Goal: Information Seeking & Learning: Find specific fact

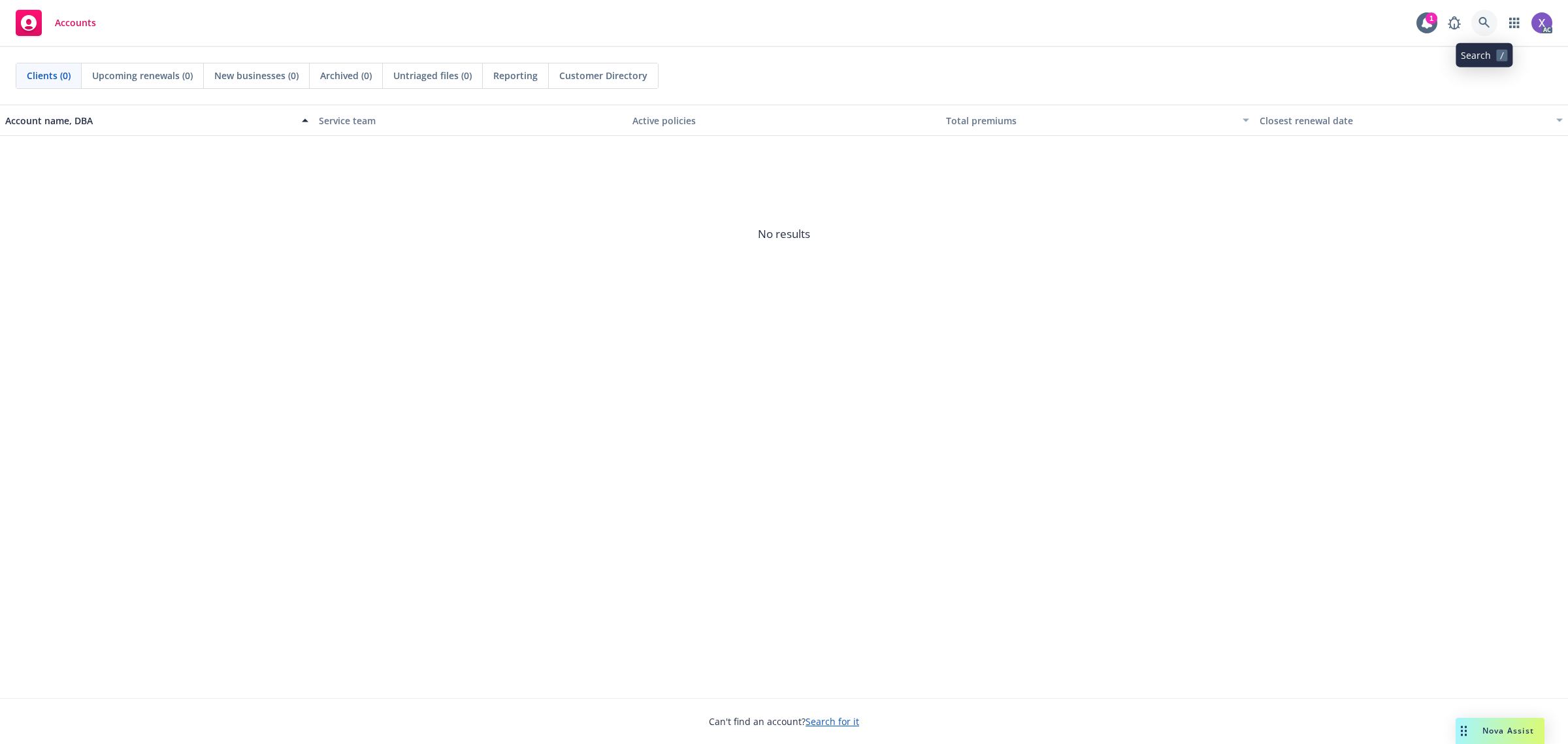
click at [1488, 25] on icon at bounding box center [1484, 22] width 11 height 11
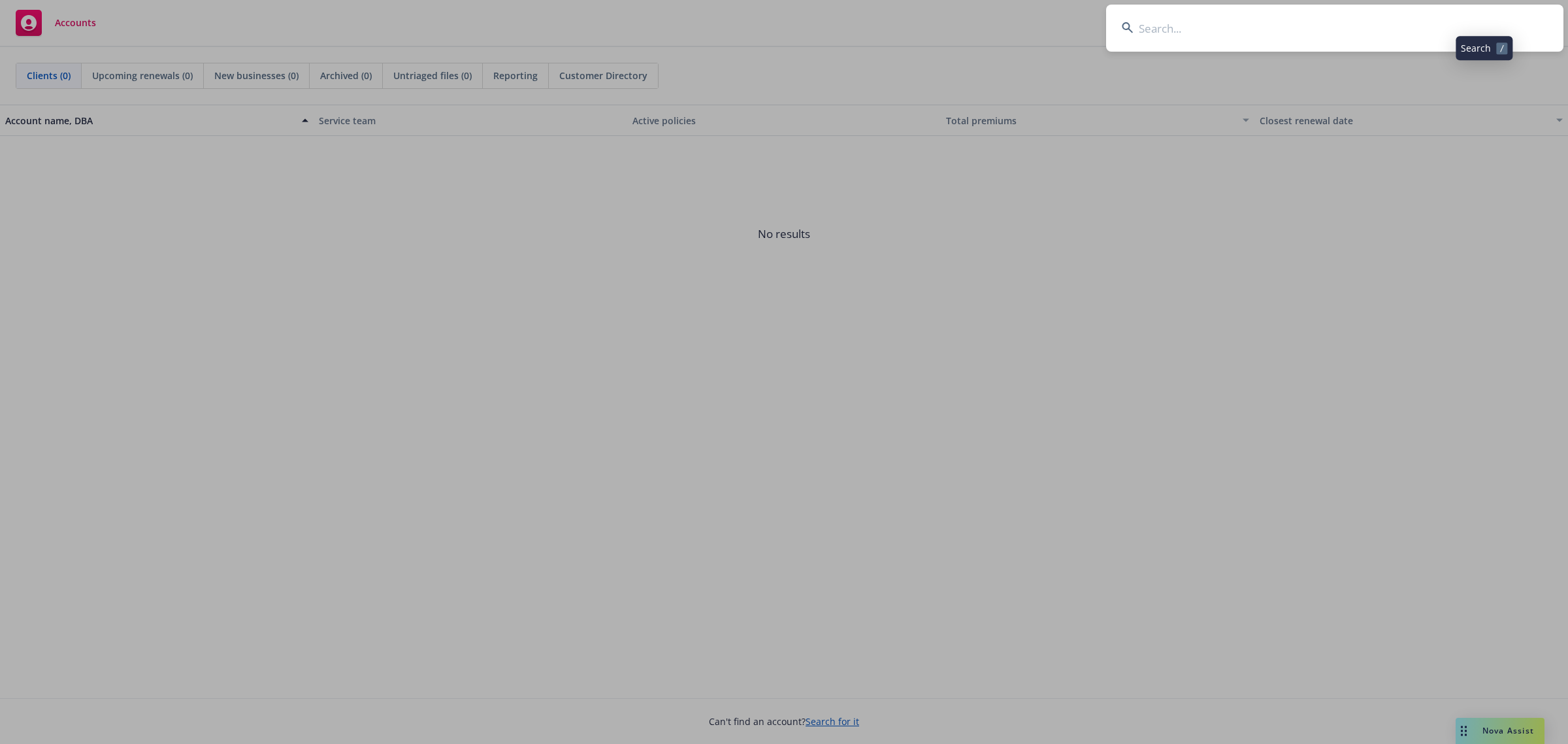
click at [1293, 45] on input at bounding box center [1335, 28] width 458 height 47
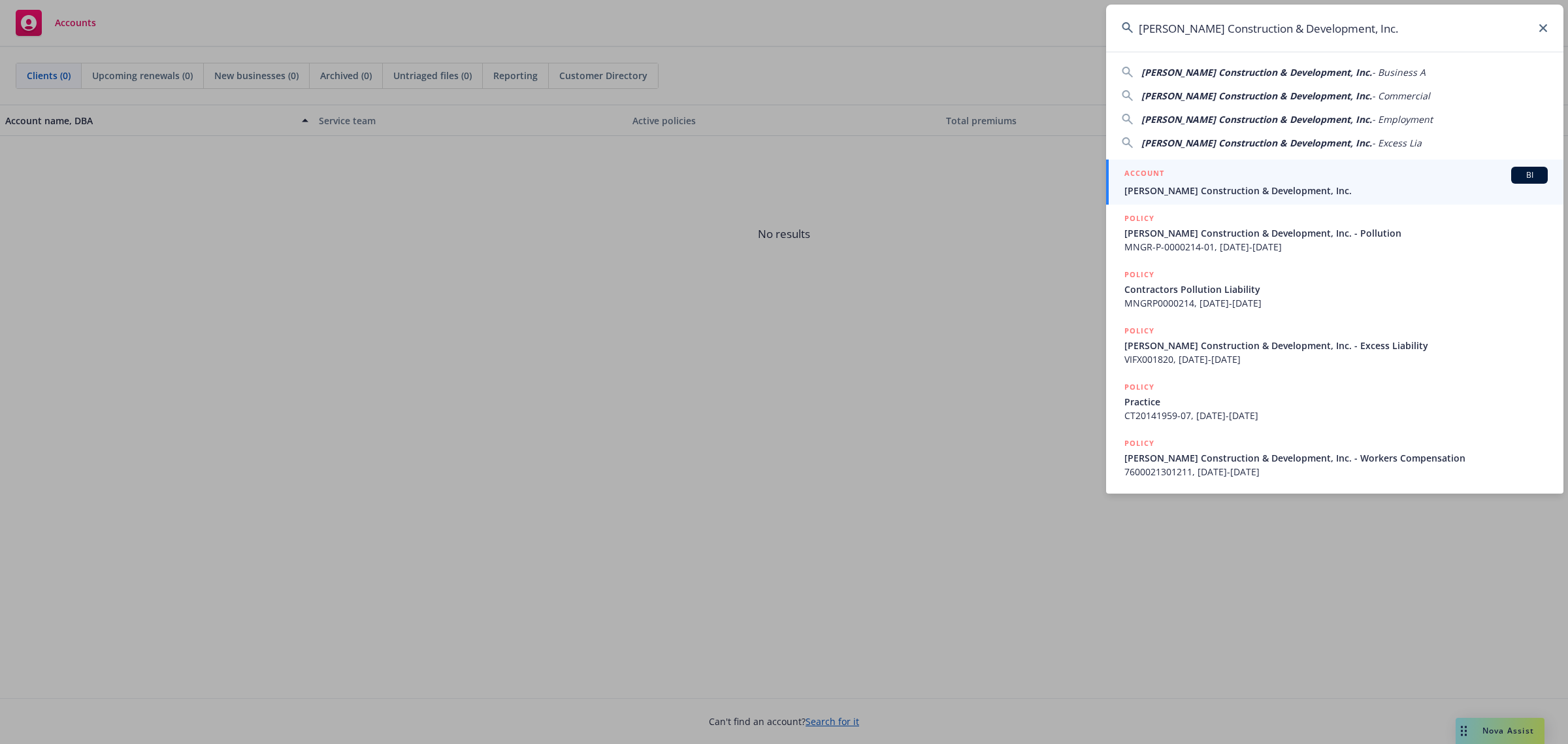
type input "Reid Construction & Development, Inc."
click at [1253, 203] on link "ACCOUNT BI Reid Construction & Development, Inc." at bounding box center [1335, 182] width 458 height 45
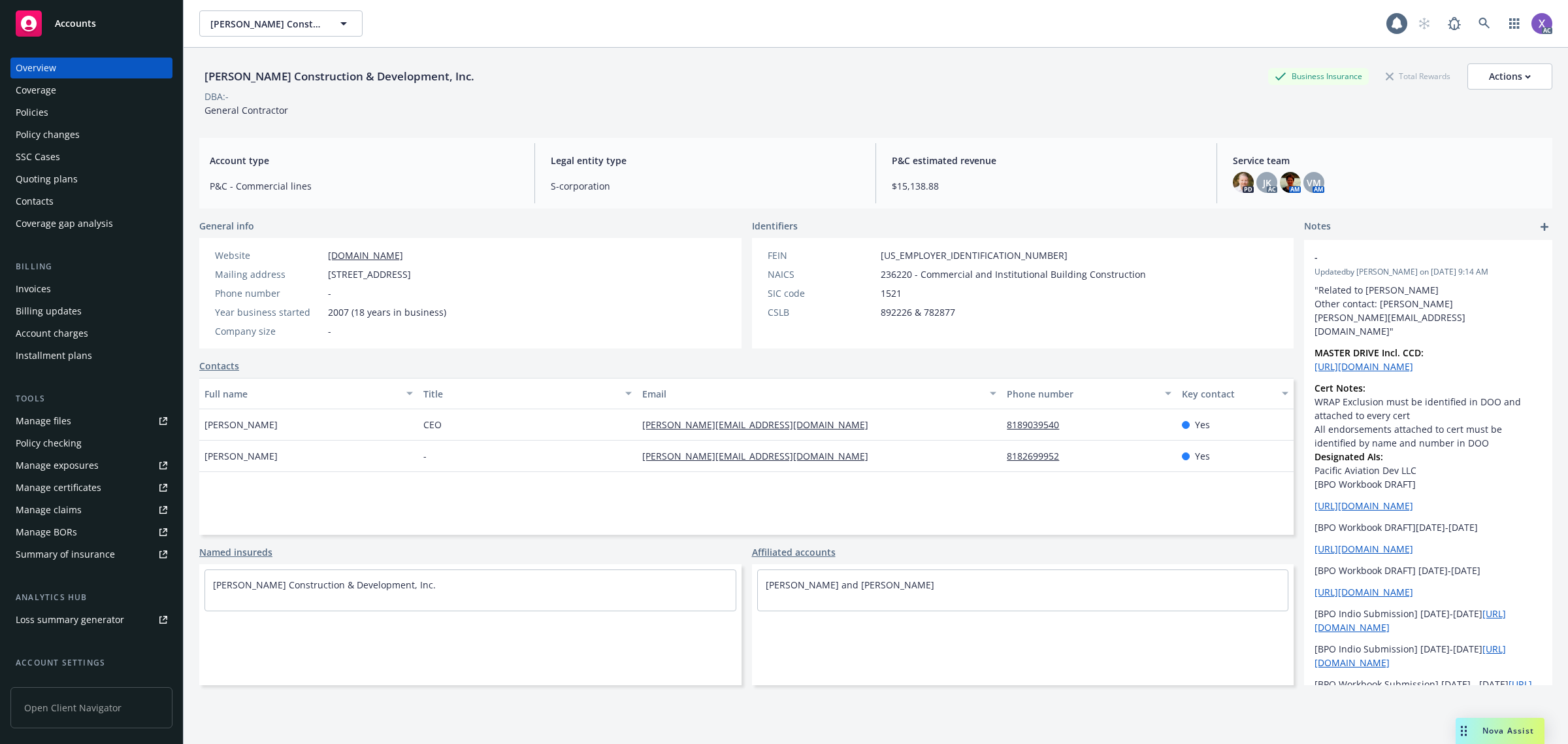
click at [21, 297] on div "Invoices" at bounding box center [33, 289] width 35 height 21
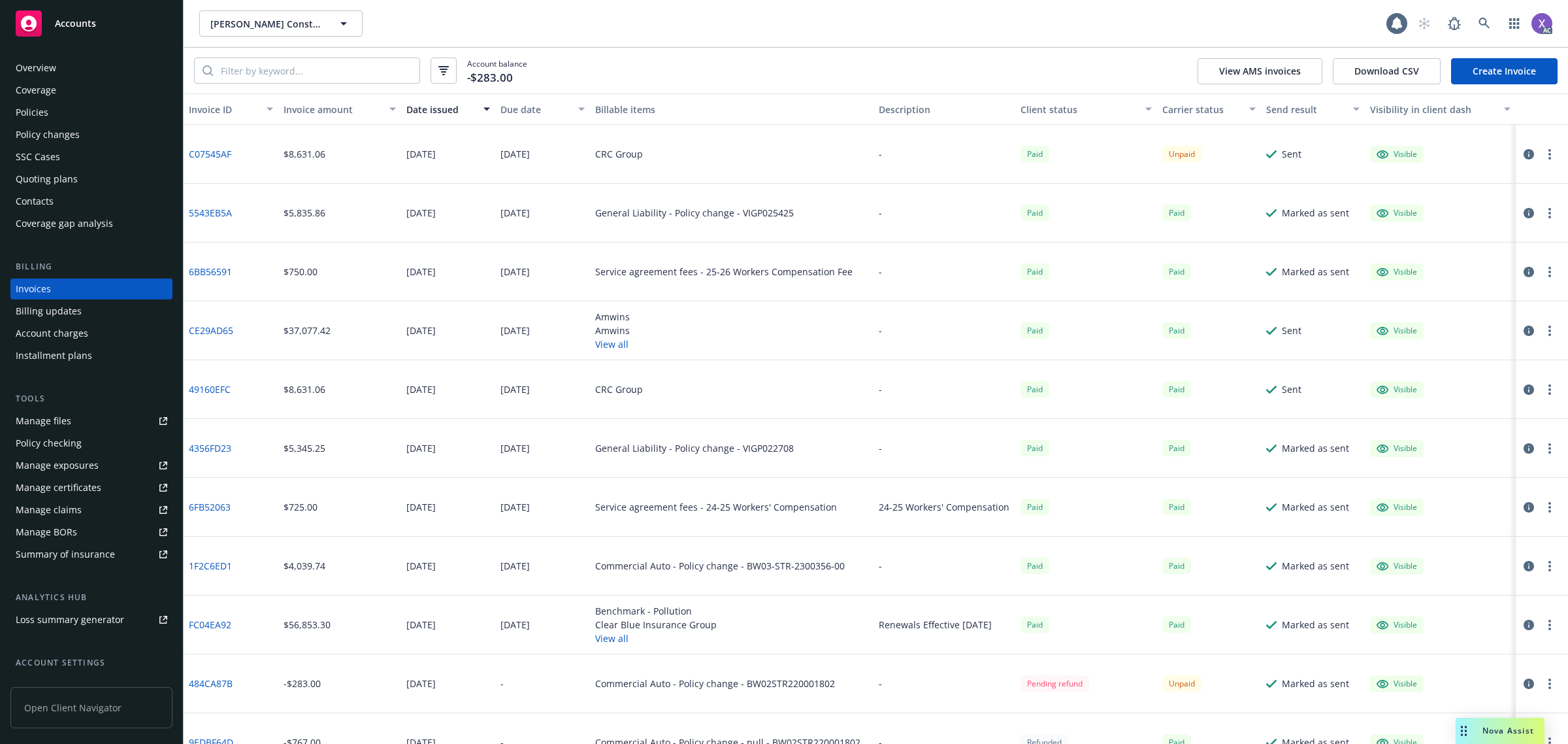
click at [199, 154] on link "C07545AF" at bounding box center [210, 154] width 42 height 14
click at [1486, 25] on icon at bounding box center [1484, 23] width 11 height 11
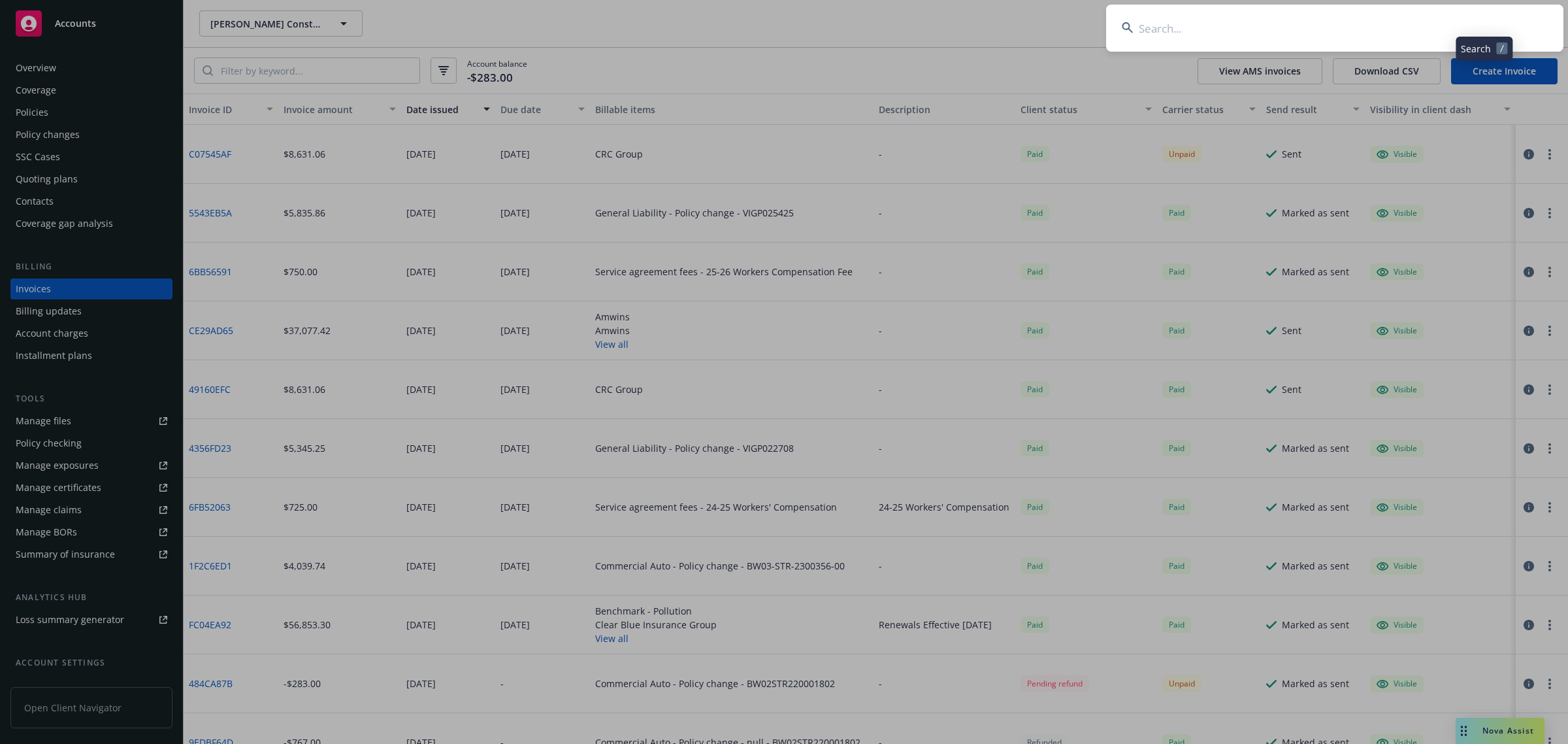
click at [1255, 24] on input at bounding box center [1335, 28] width 458 height 47
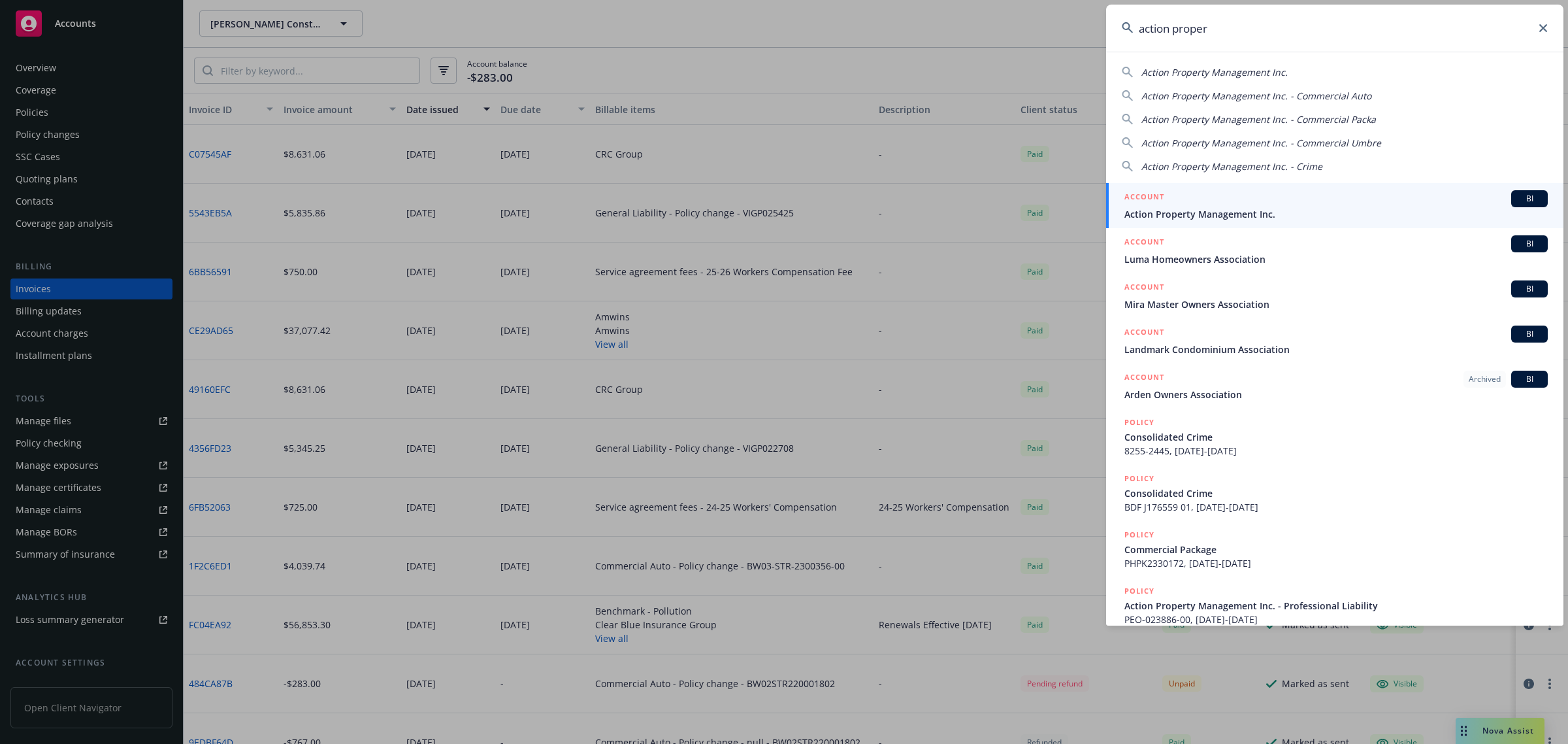
type input "action proper"
drag, startPoint x: 1176, startPoint y: 214, endPoint x: 1158, endPoint y: 217, distance: 18.2
click at [1175, 214] on span "Action Property Management Inc." at bounding box center [1336, 214] width 424 height 14
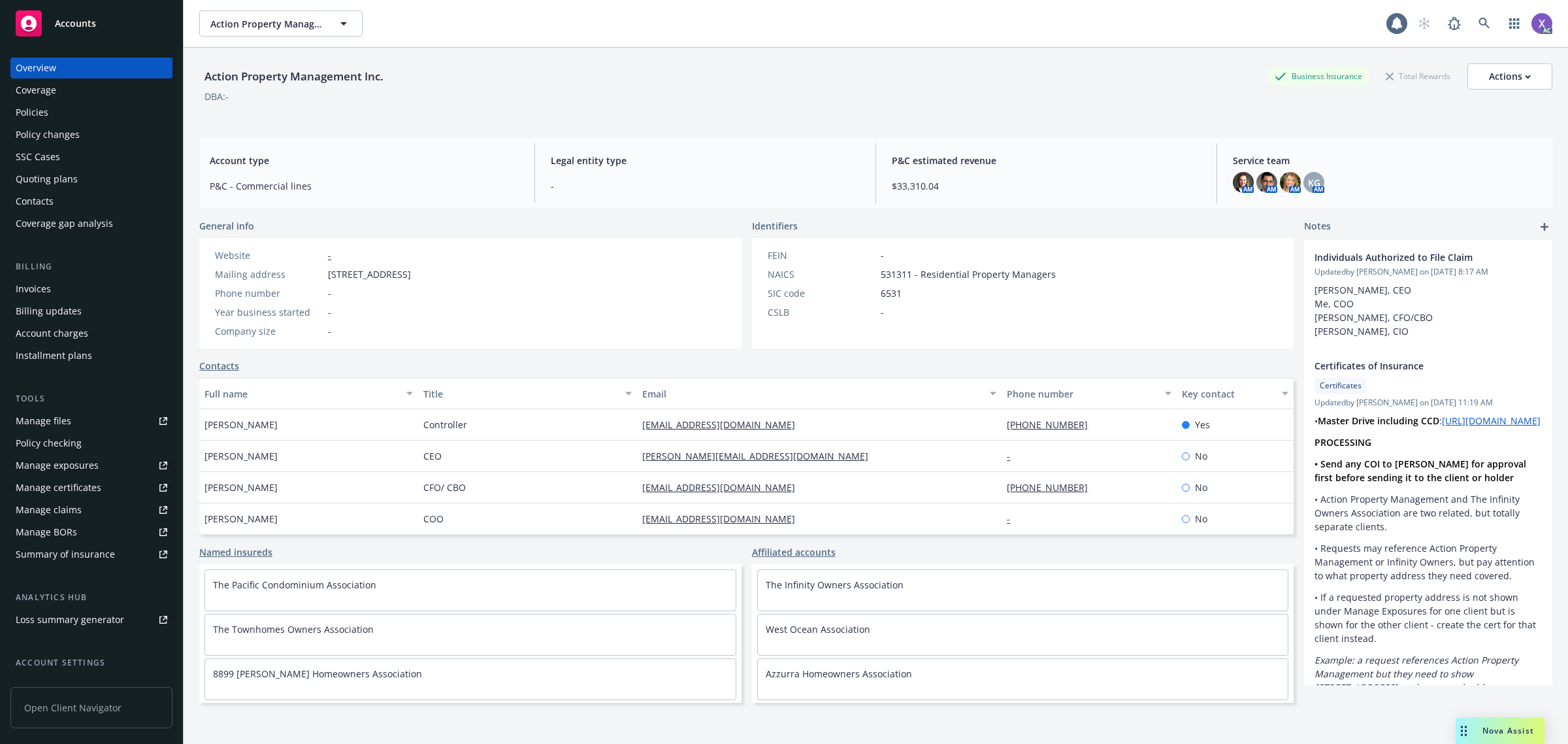
click at [58, 294] on div "Invoices" at bounding box center [91, 289] width 152 height 21
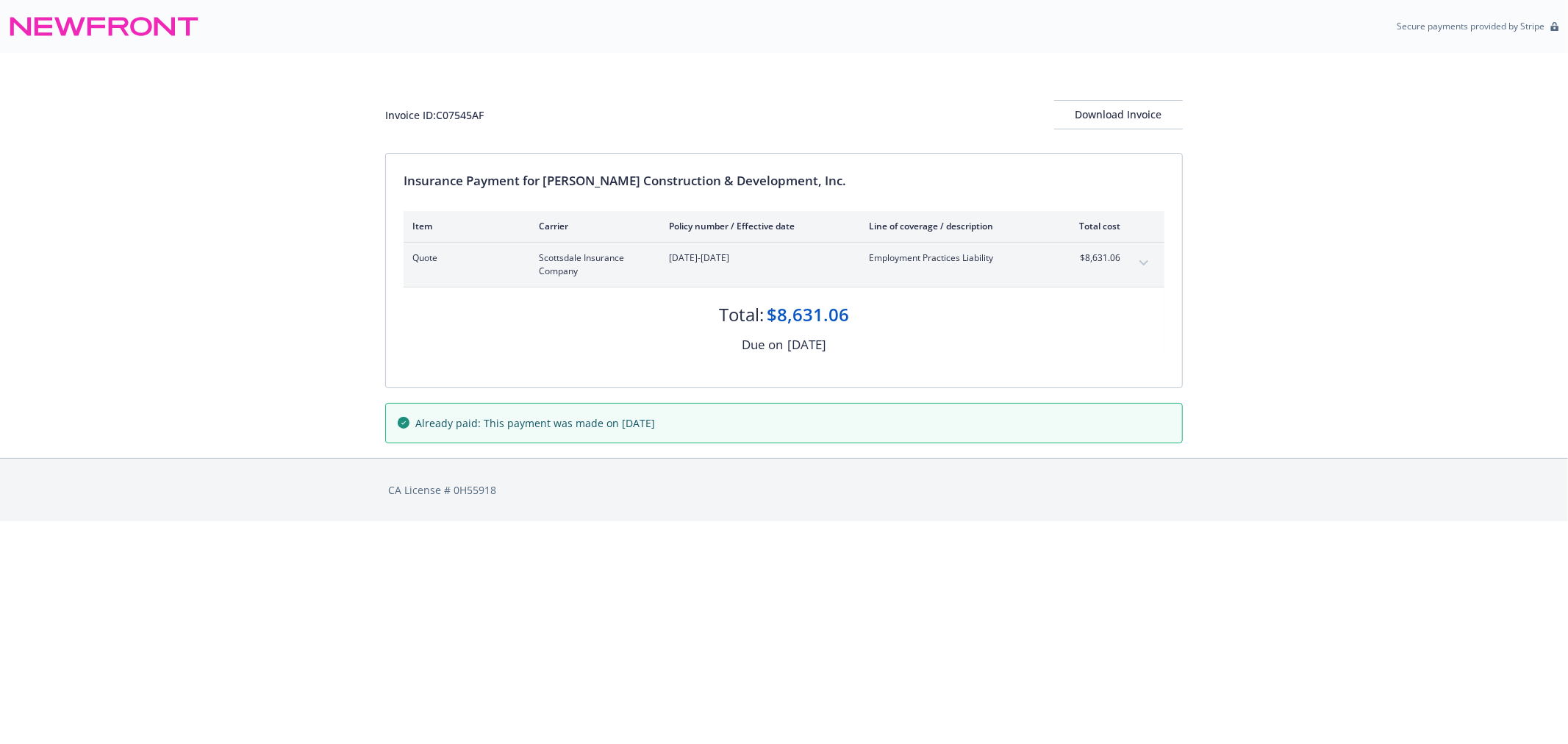
click at [1149, 263] on button "expand content" at bounding box center [1144, 263] width 24 height 24
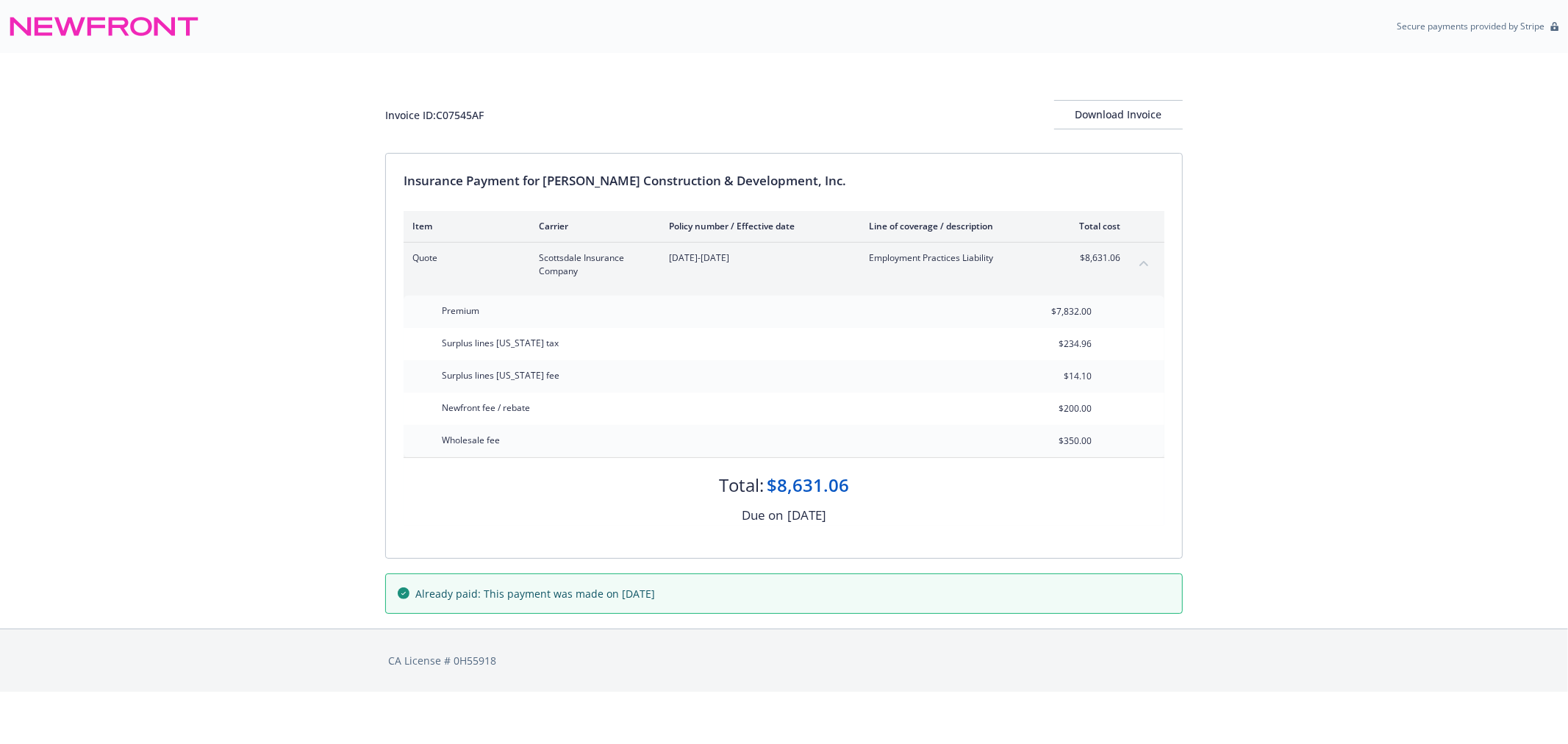
drag, startPoint x: 546, startPoint y: 416, endPoint x: 538, endPoint y: 409, distance: 10.6
click at [544, 413] on div "Newfront fee / rebate" at bounding box center [544, 409] width 221 height 33
drag, startPoint x: 538, startPoint y: 408, endPoint x: 434, endPoint y: 410, distance: 104.0
click at [434, 410] on div "Newfront fee / rebate" at bounding box center [485, 408] width 106 height 31
copy span "Newfront fee / rebate"
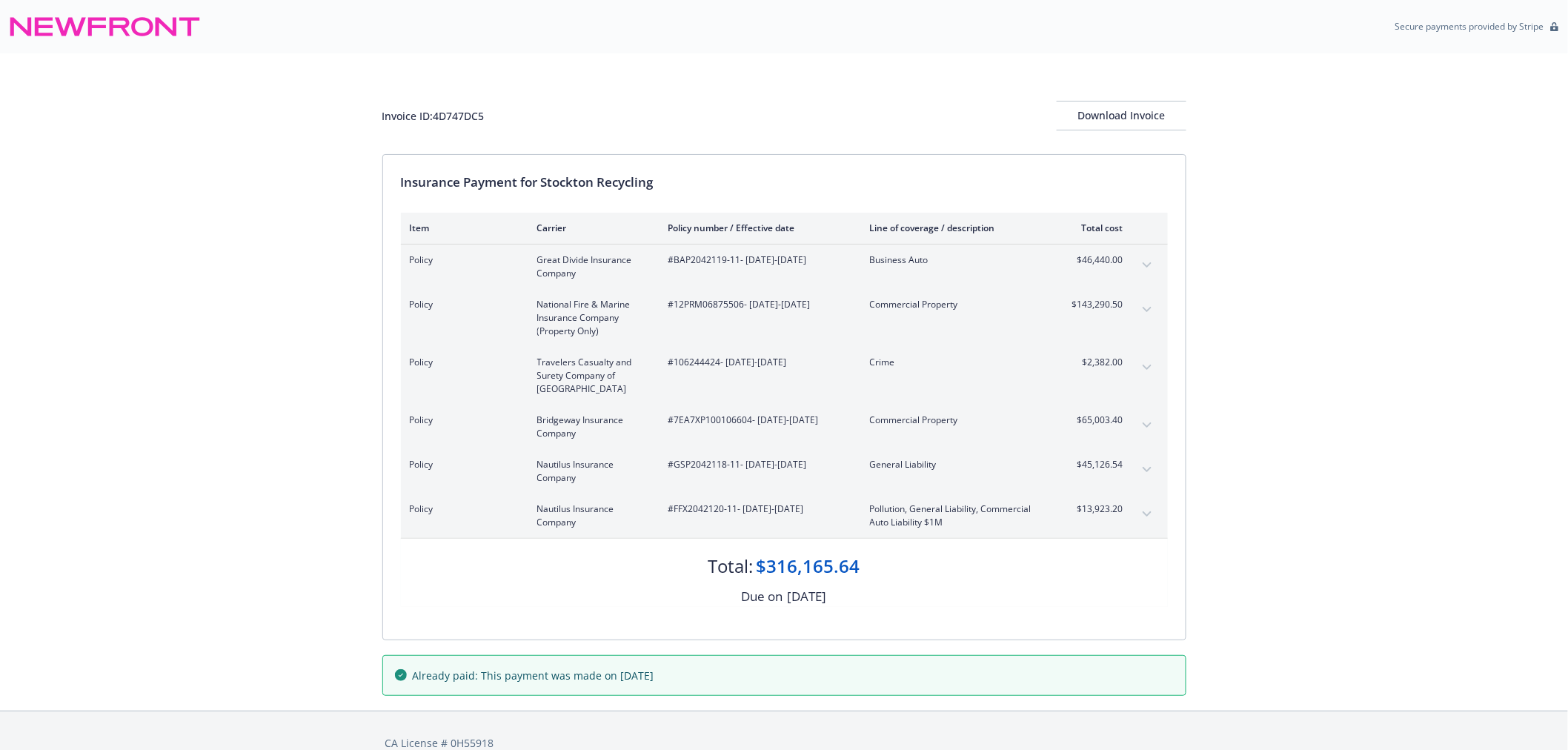
click at [1145, 311] on icon "expand content" at bounding box center [1145, 308] width 9 height 5
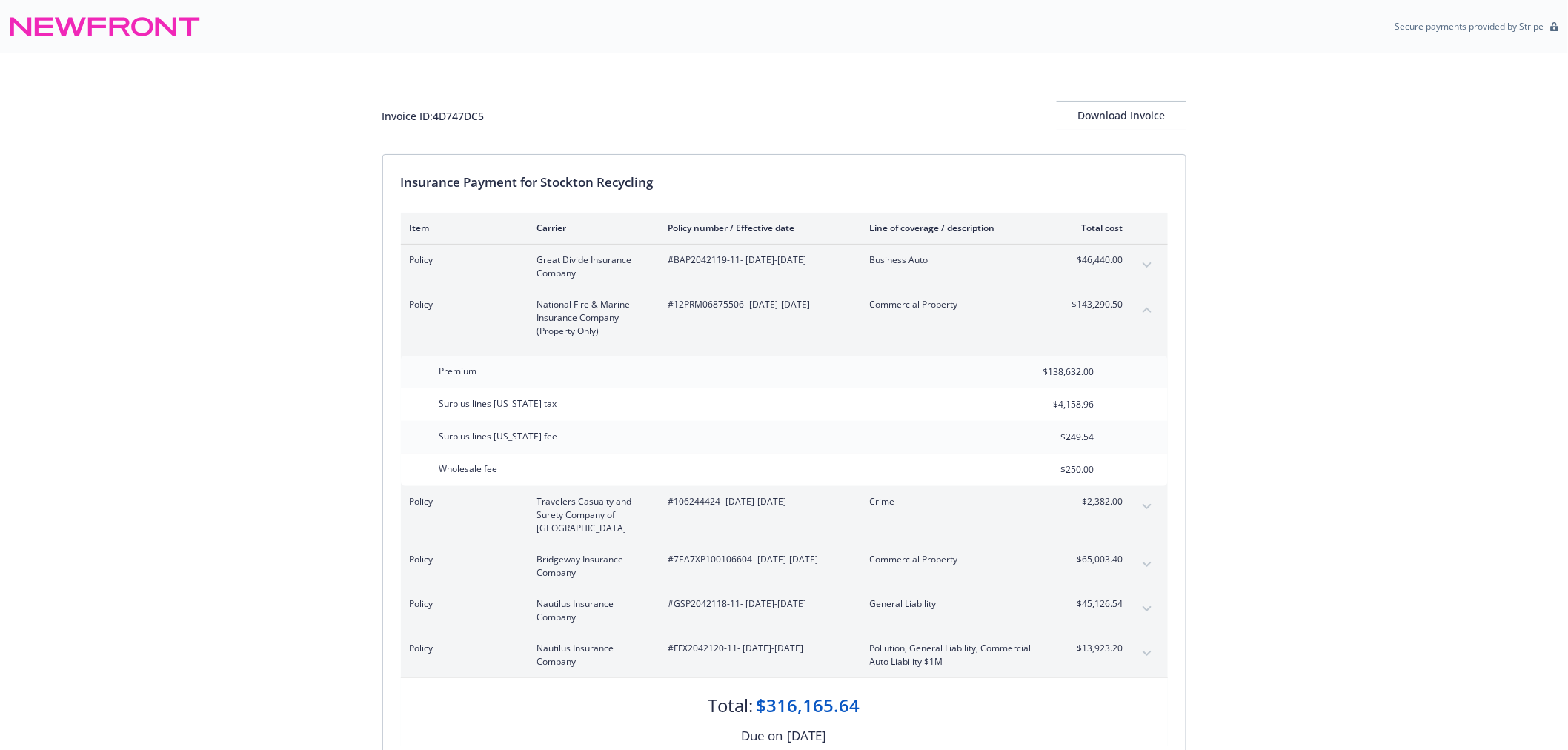
click at [1144, 311] on icon "collapse content" at bounding box center [1146, 309] width 9 height 6
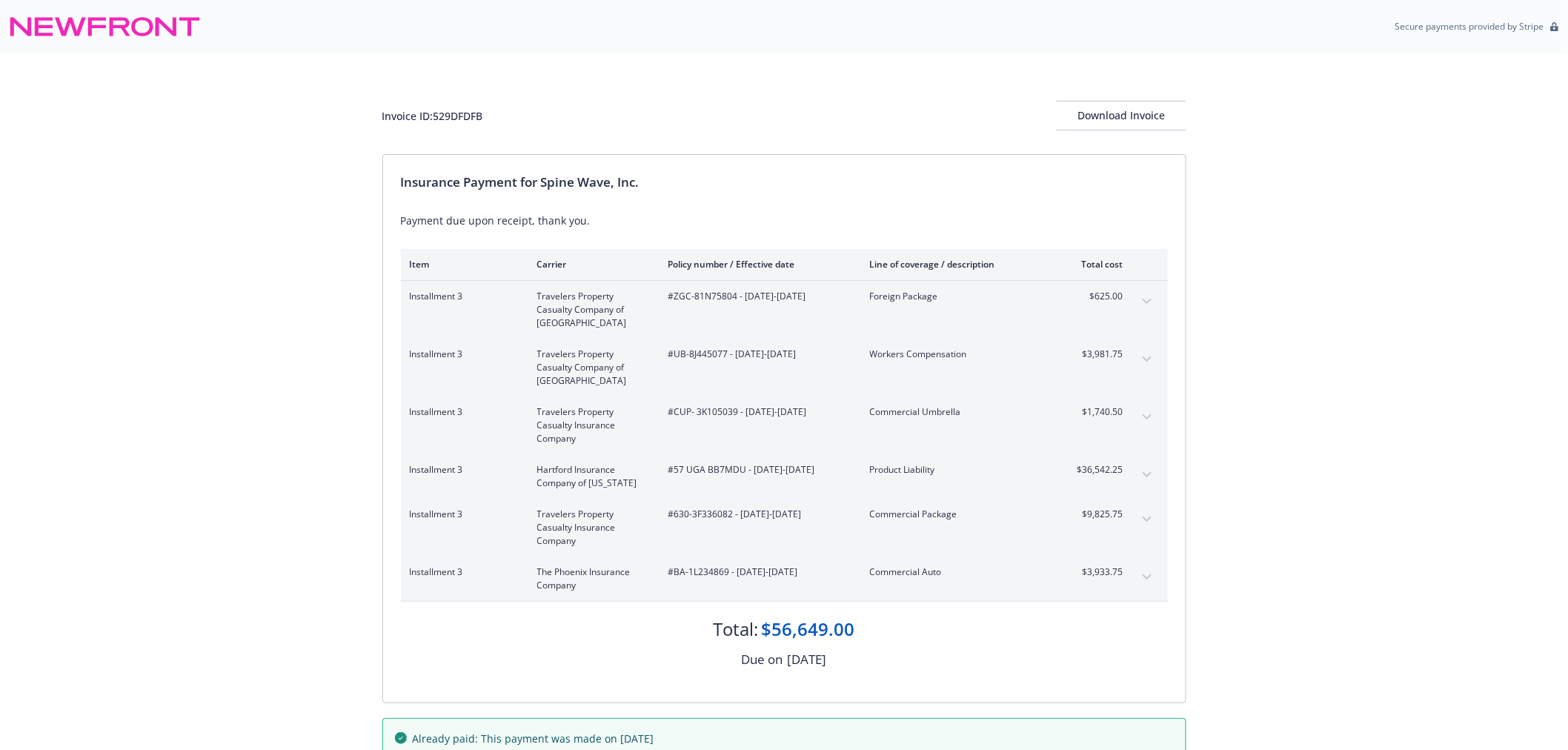
drag, startPoint x: 241, startPoint y: 426, endPoint x: 261, endPoint y: 393, distance: 38.6
click at [242, 425] on div "Invoice ID: 529DFDFB Download Invoice Insurance Payment for Spine Wave, Inc. Pa…" at bounding box center [784, 414] width 1568 height 720
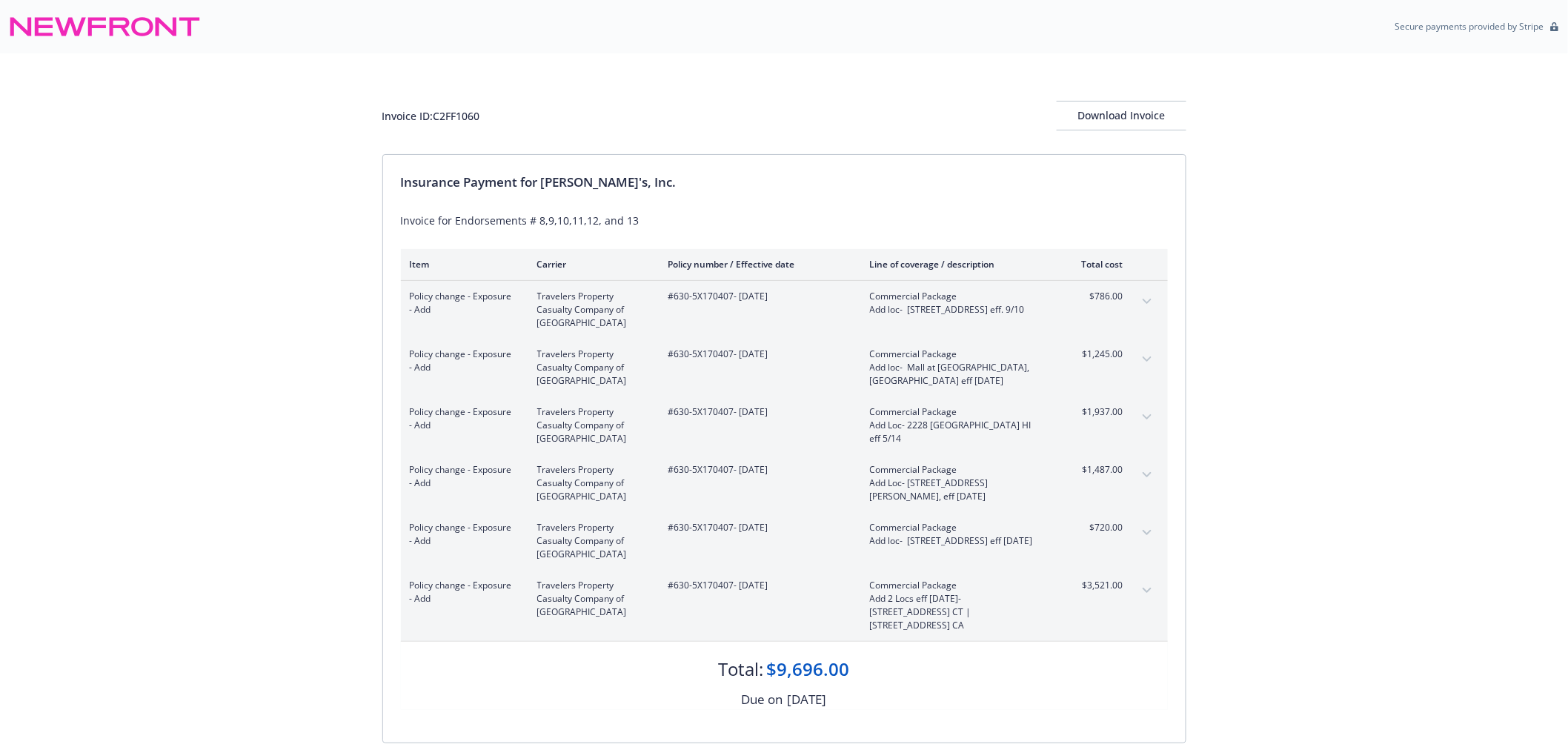
drag, startPoint x: 151, startPoint y: 352, endPoint x: 188, endPoint y: 364, distance: 38.9
click at [152, 350] on div "Invoice ID: C2FF1060 Download Invoice Insurance Payment for Rothy's, Inc. Invoi…" at bounding box center [784, 434] width 1568 height 760
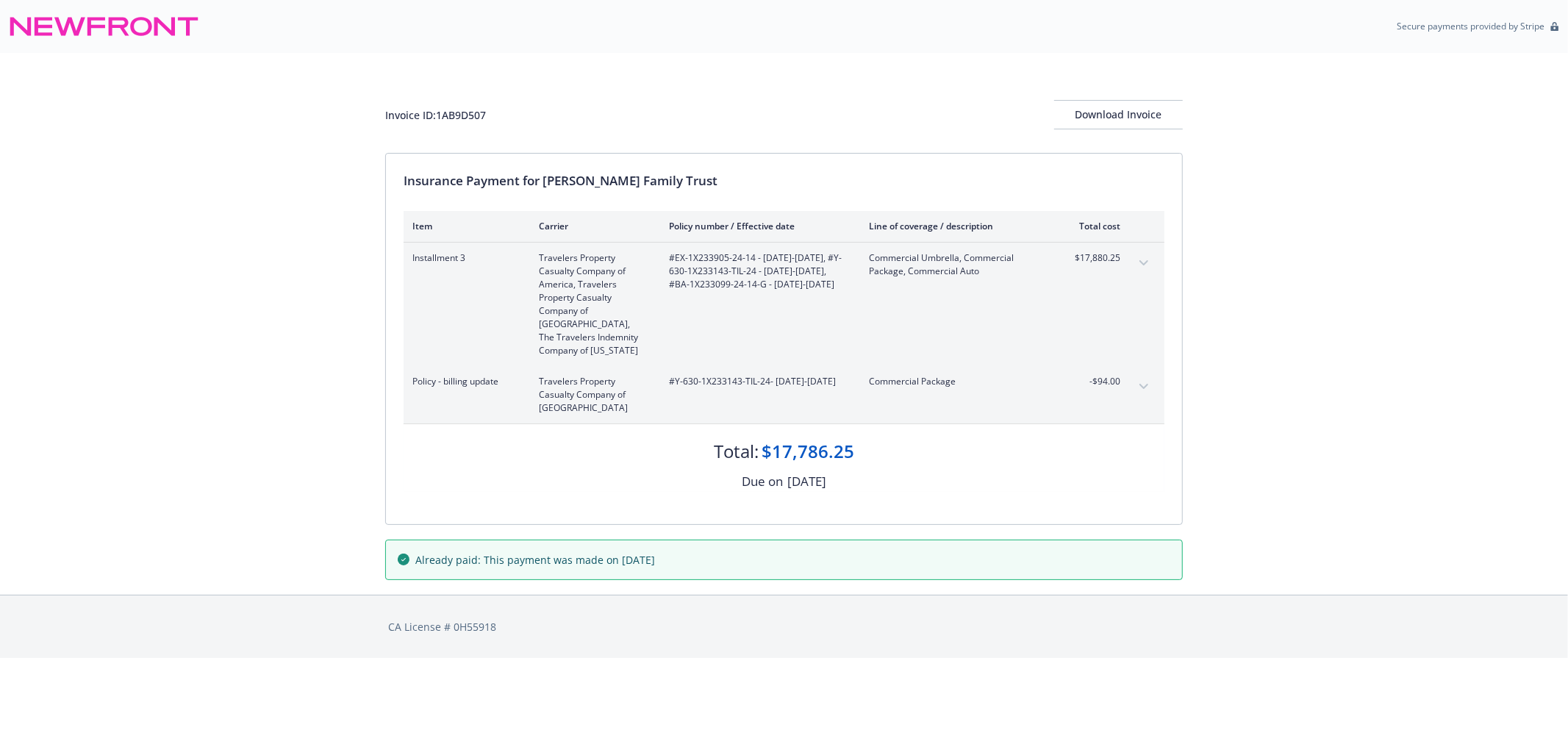
click at [961, 631] on div "CA License # 0H55918" at bounding box center [784, 627] width 797 height 62
click at [1145, 263] on icon "expand content" at bounding box center [1144, 262] width 9 height 5
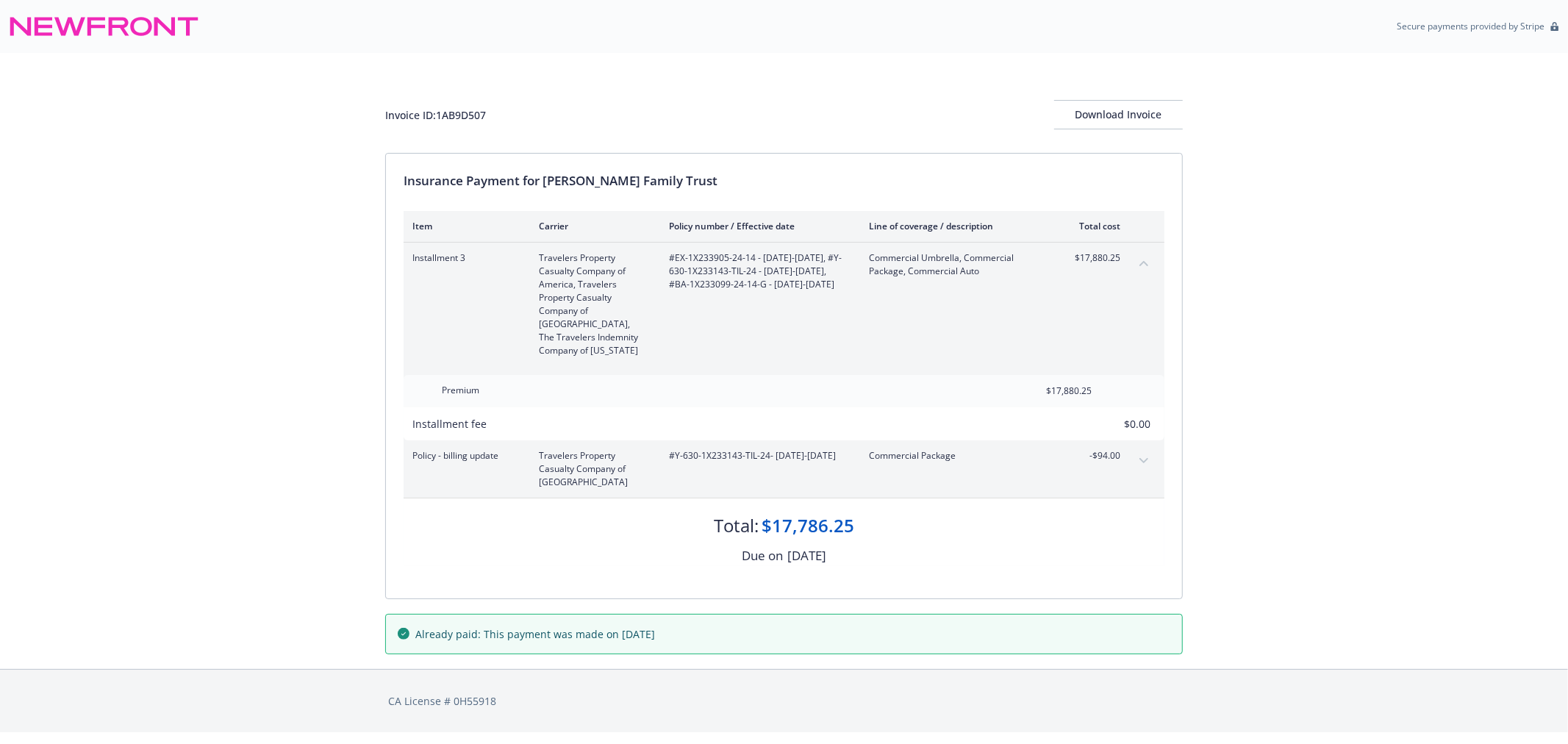
click at [1145, 263] on icon "collapse content" at bounding box center [1144, 263] width 9 height 6
